Goal: Check status: Check status

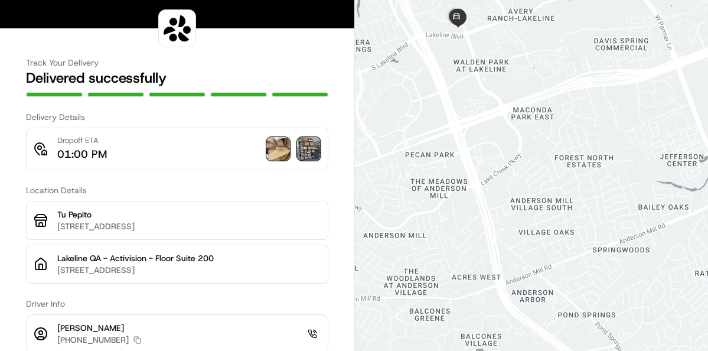
click at [302, 155] on img at bounding box center [309, 149] width 24 height 24
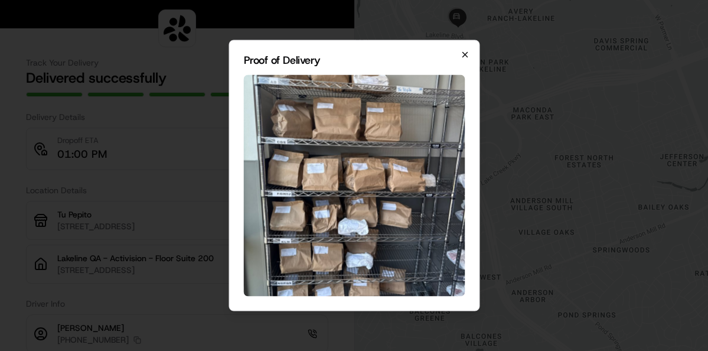
click at [461, 58] on icon "button" at bounding box center [464, 54] width 9 height 9
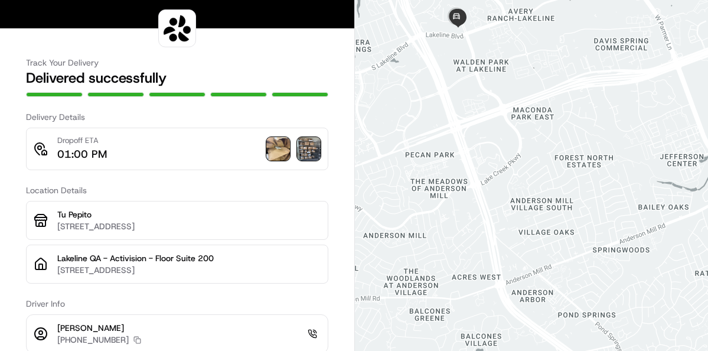
click at [271, 161] on div "Dropoff ETA 01:00 PM" at bounding box center [177, 148] width 287 height 27
click at [304, 152] on img at bounding box center [309, 149] width 24 height 24
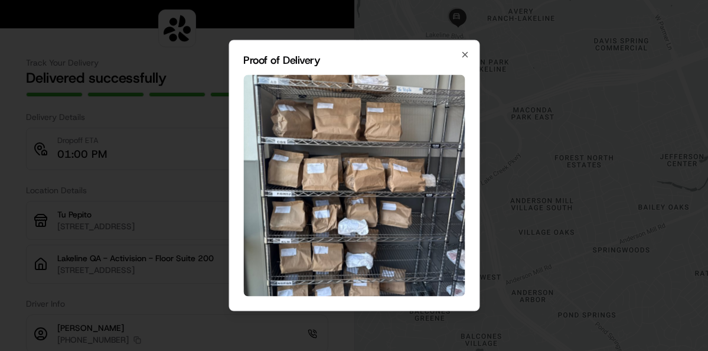
click at [173, 115] on div at bounding box center [354, 175] width 708 height 351
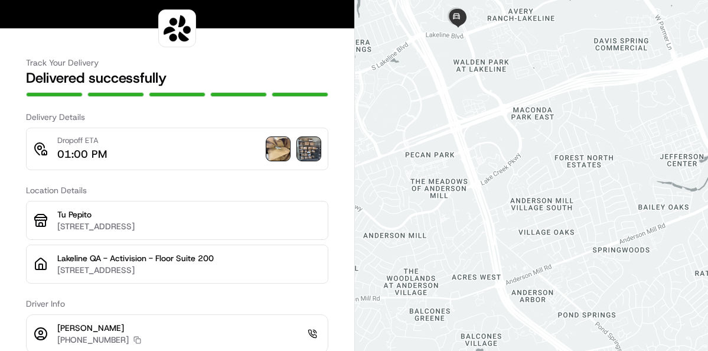
scroll to position [59, 0]
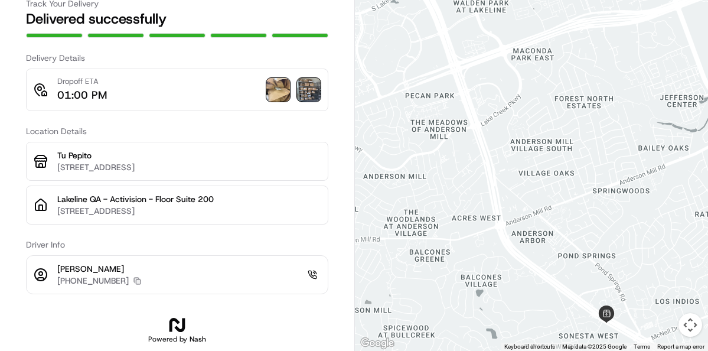
click at [136, 279] on rect "button" at bounding box center [138, 281] width 5 height 5
click at [282, 83] on img at bounding box center [278, 90] width 24 height 24
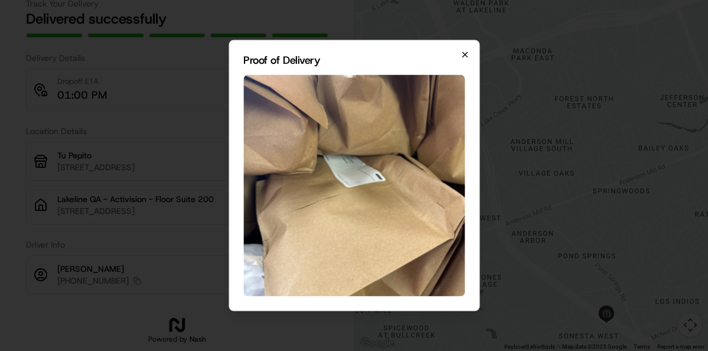
click at [463, 52] on icon "button" at bounding box center [464, 54] width 9 height 9
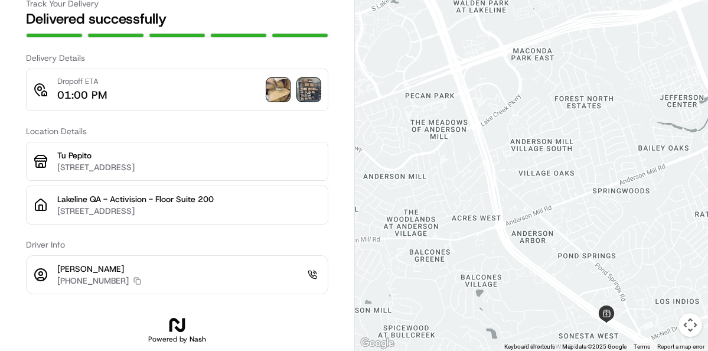
click at [310, 89] on img at bounding box center [309, 90] width 24 height 24
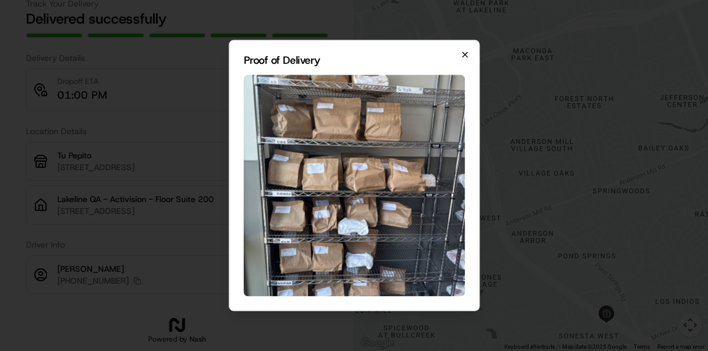
click at [463, 51] on icon "button" at bounding box center [464, 54] width 9 height 9
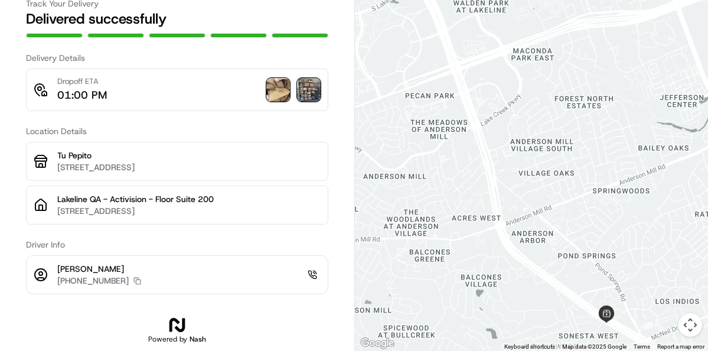
click at [314, 91] on img at bounding box center [309, 90] width 24 height 24
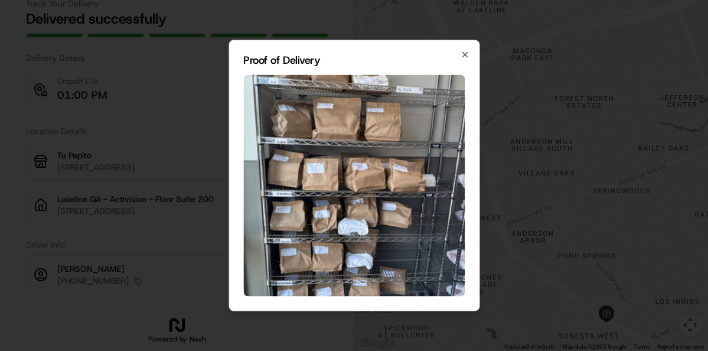
click at [459, 61] on h2 "Proof of Delivery" at bounding box center [354, 60] width 222 height 11
click at [463, 53] on icon "button" at bounding box center [465, 55] width 5 height 5
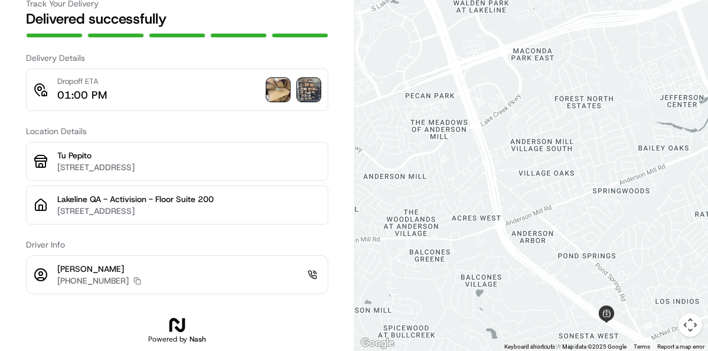
click at [303, 95] on img at bounding box center [309, 90] width 24 height 24
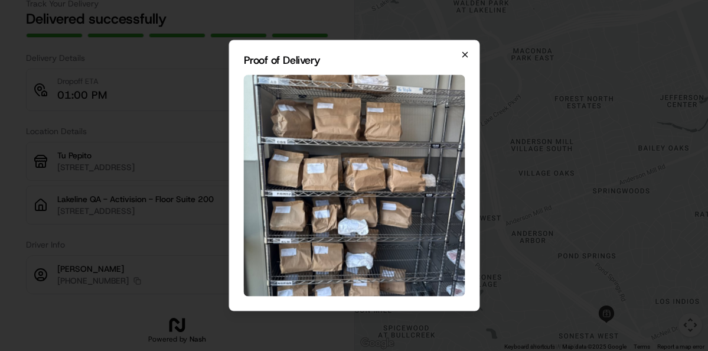
click at [463, 54] on icon "button" at bounding box center [464, 54] width 9 height 9
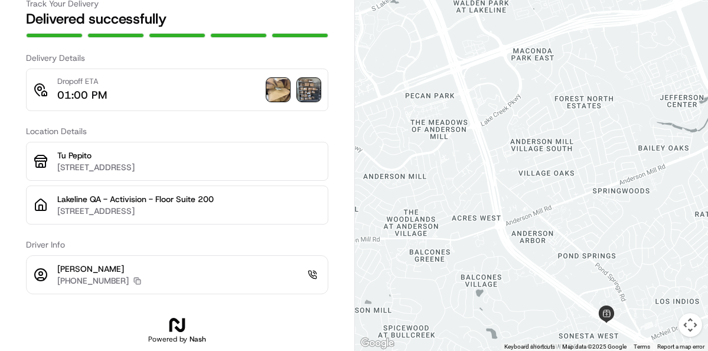
click at [136, 279] on rect "button" at bounding box center [138, 281] width 5 height 5
